Goal: Book appointment/travel/reservation

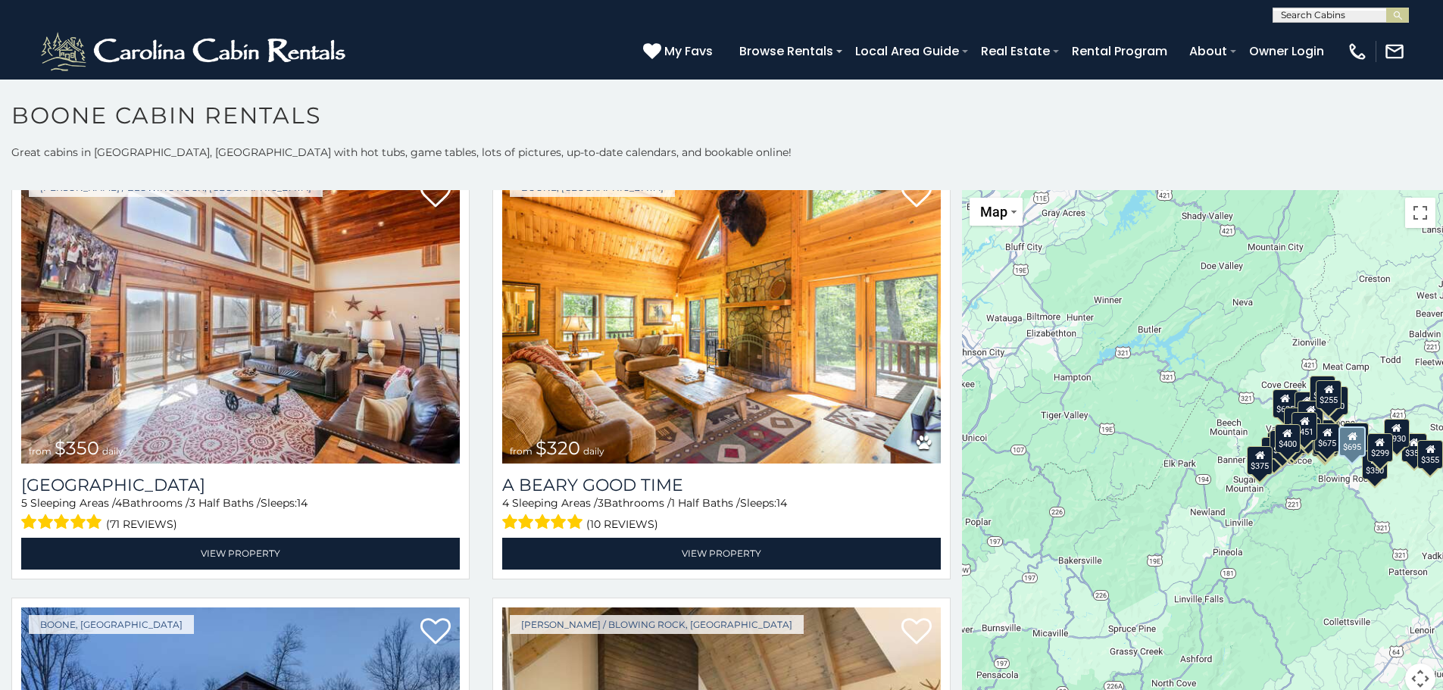
scroll to position [4923, 0]
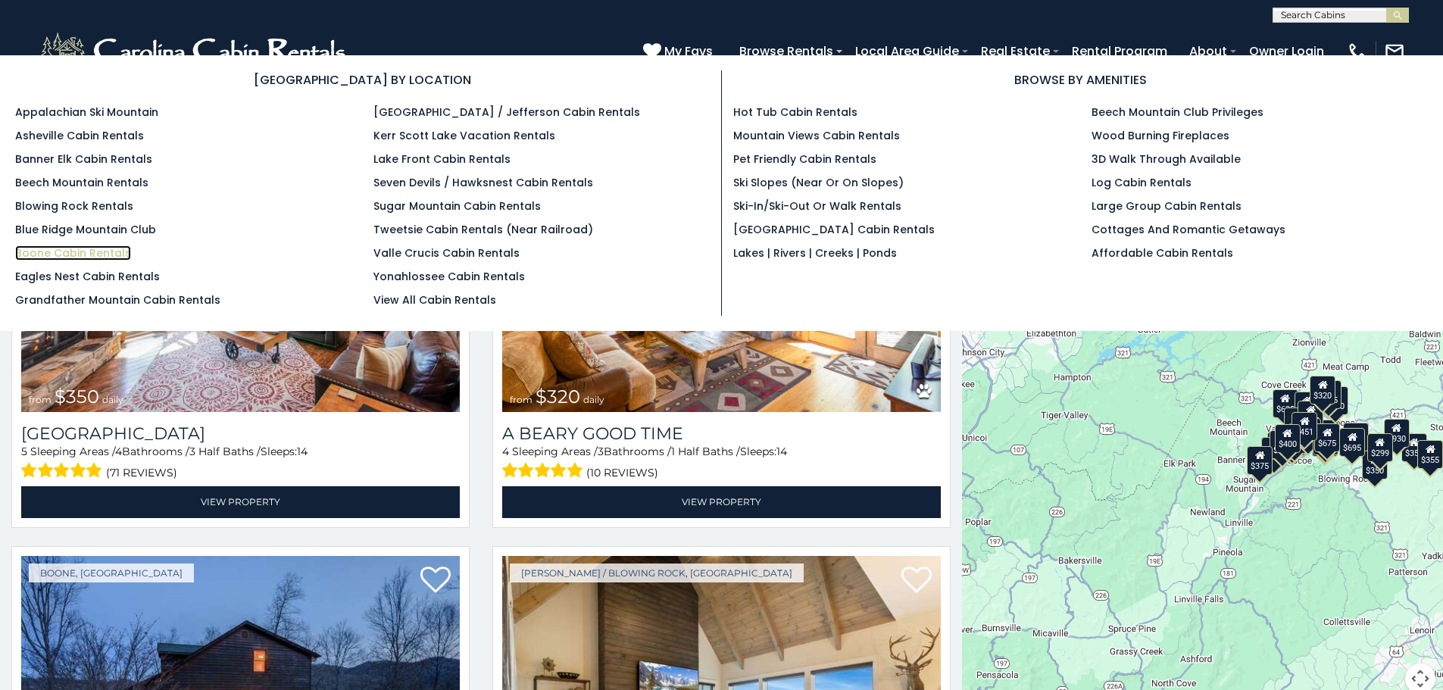
click at [95, 249] on link "Boone Cabin Rentals" at bounding box center [73, 252] width 116 height 15
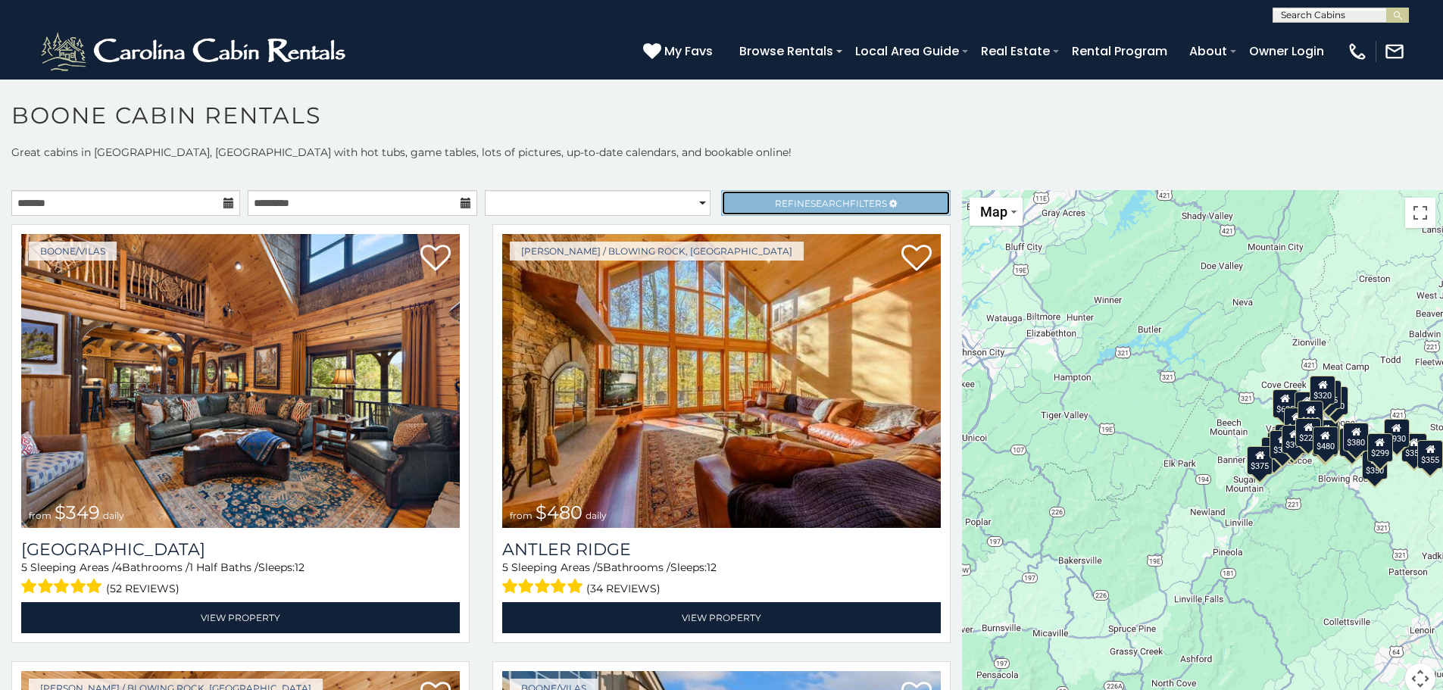
click at [780, 201] on span "Refine Search Filters" at bounding box center [831, 203] width 112 height 11
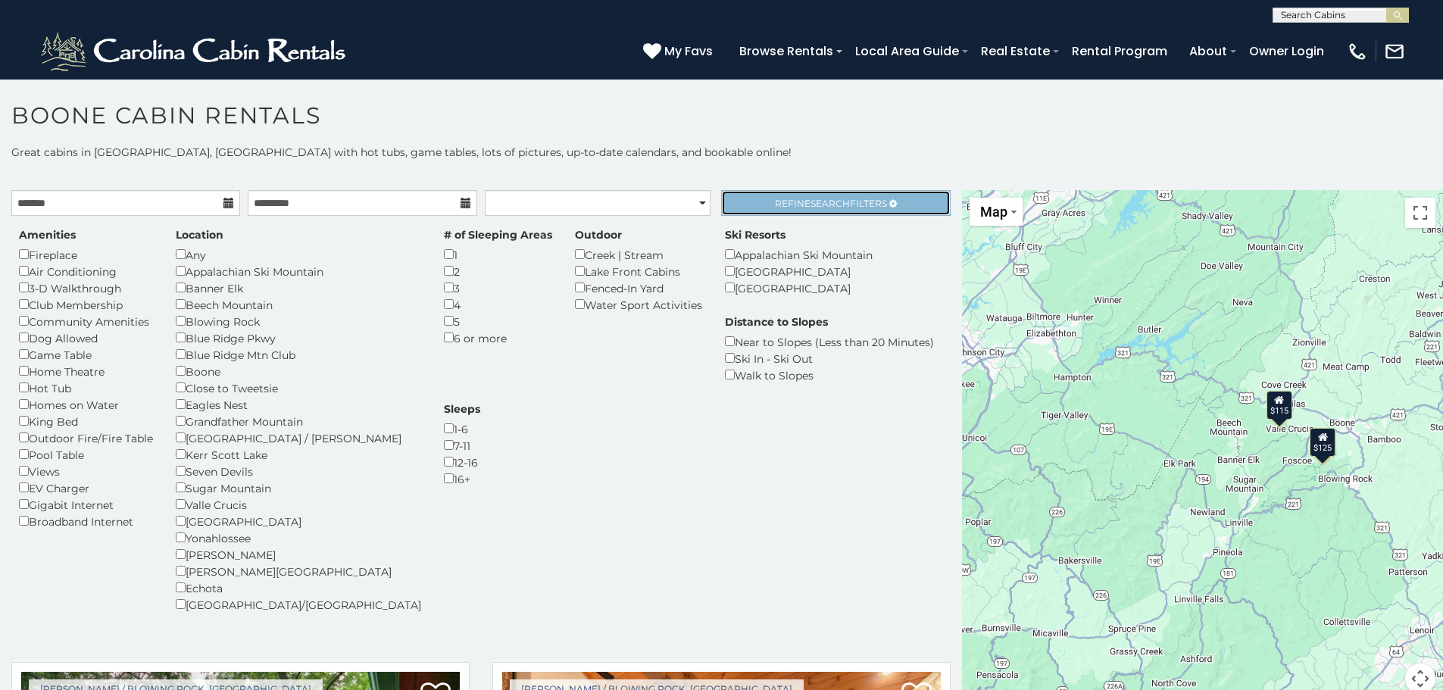
click at [811, 206] on span "Search" at bounding box center [829, 203] width 39 height 11
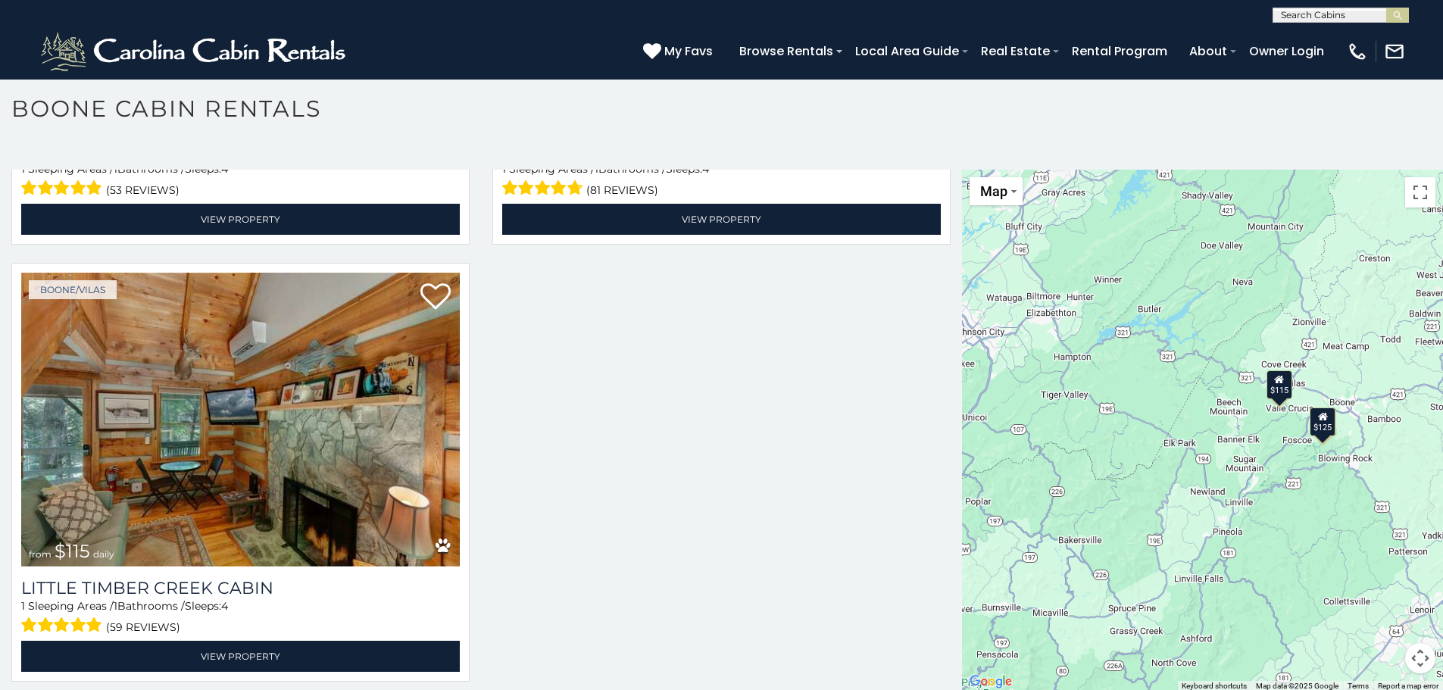
scroll to position [8, 0]
